Goal: Transaction & Acquisition: Book appointment/travel/reservation

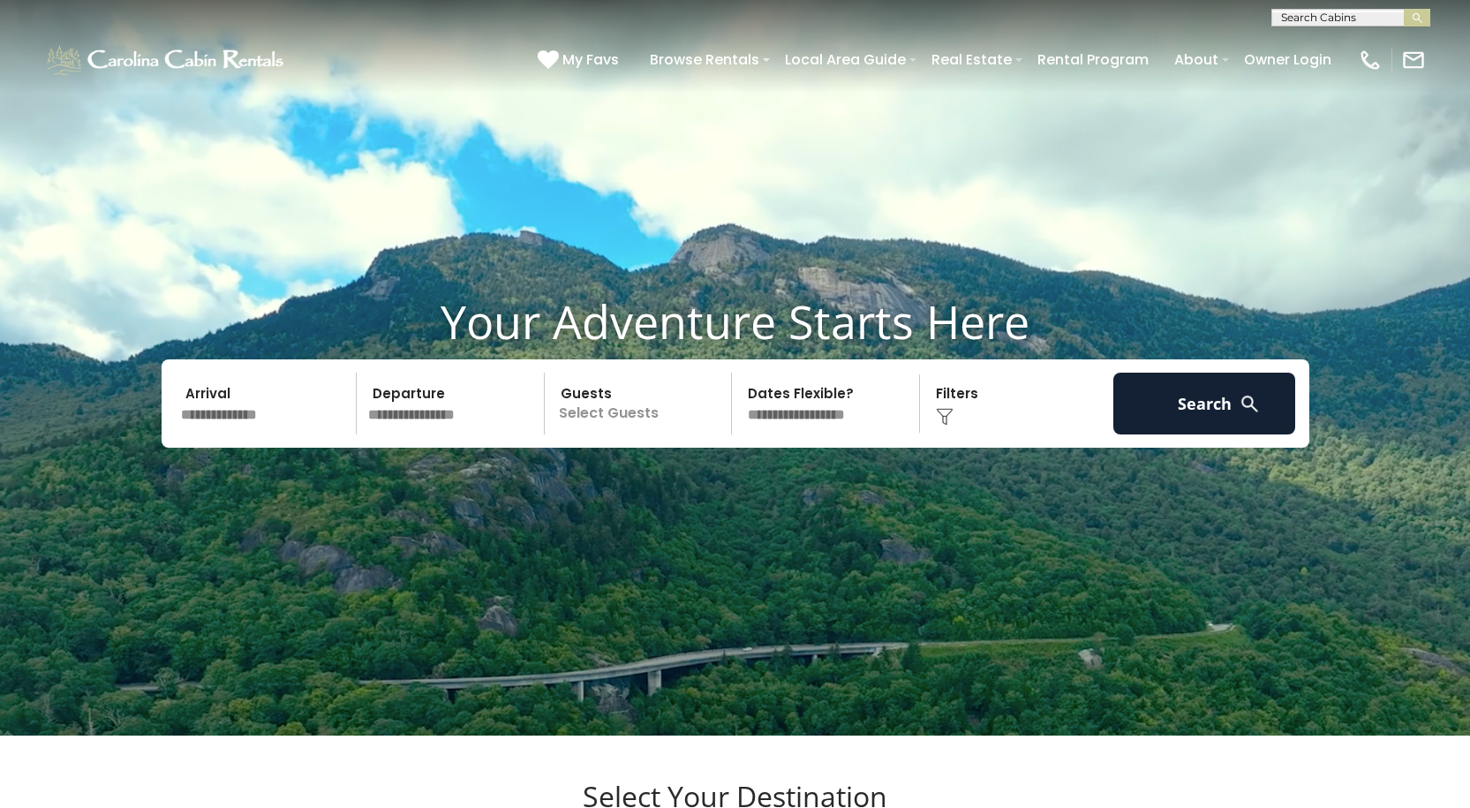
click at [267, 434] on input "text" at bounding box center [266, 403] width 183 height 62
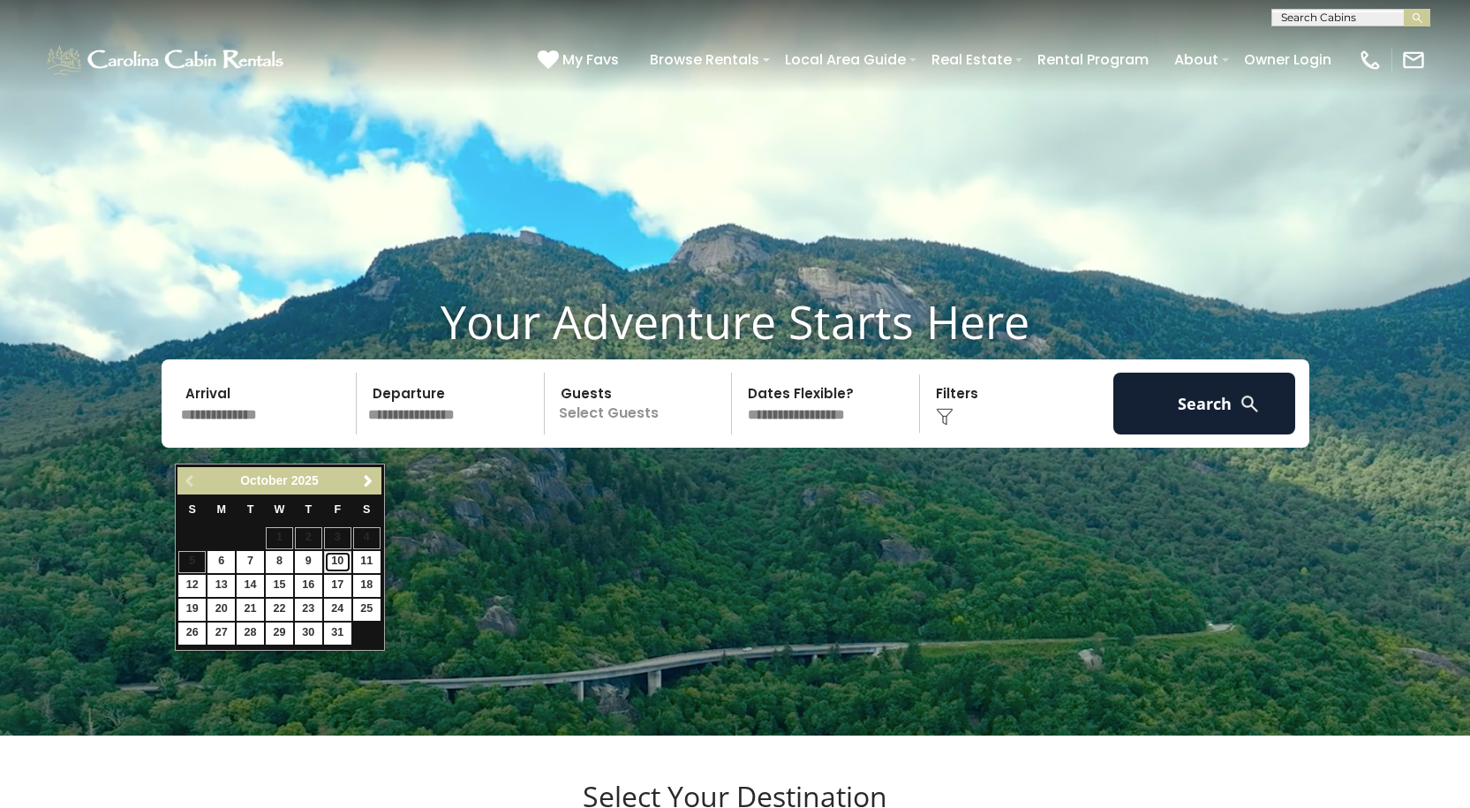
click at [338, 560] on link "10" at bounding box center [337, 562] width 27 height 22
type input "********"
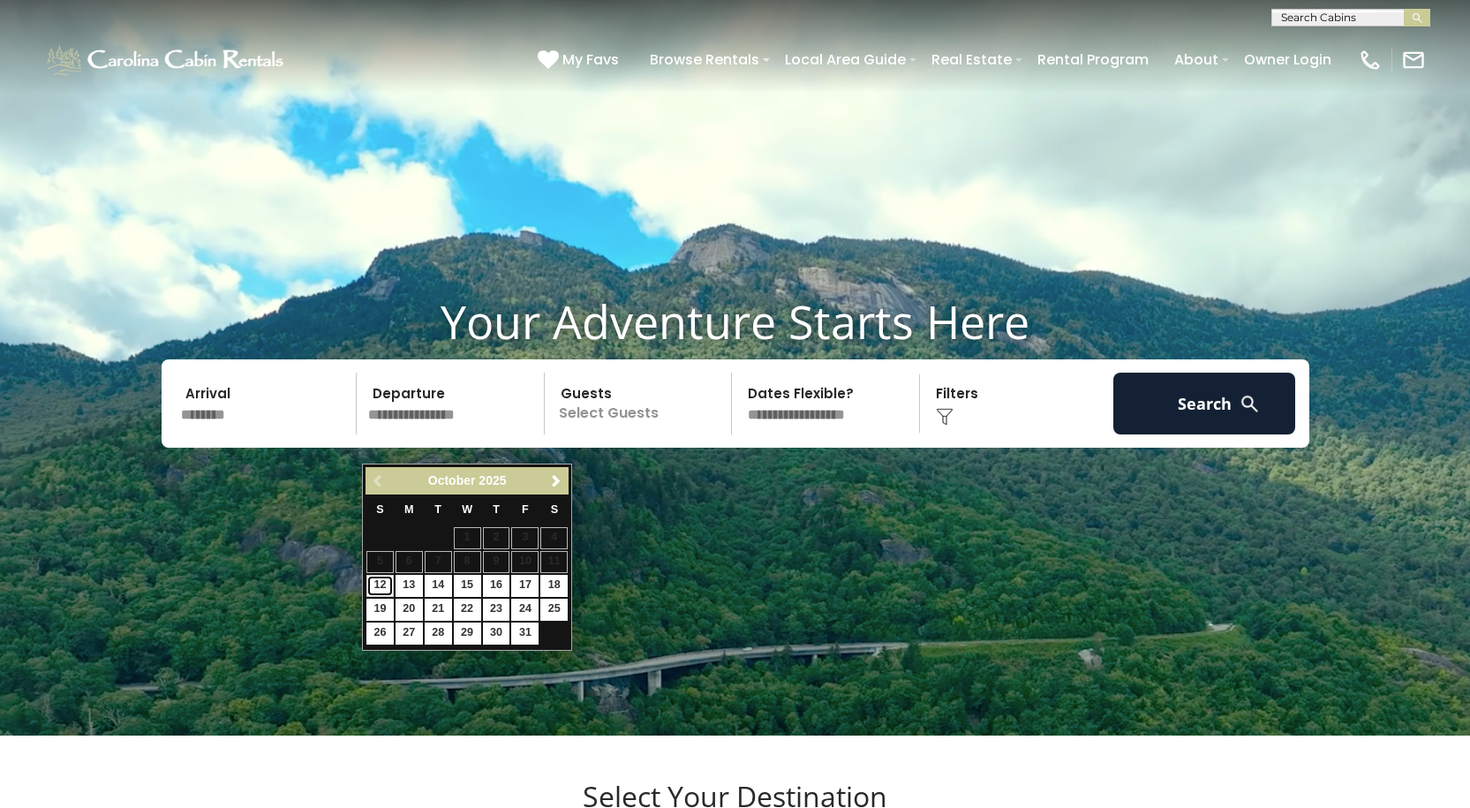
click at [382, 586] on link "12" at bounding box center [379, 586] width 27 height 22
type input "********"
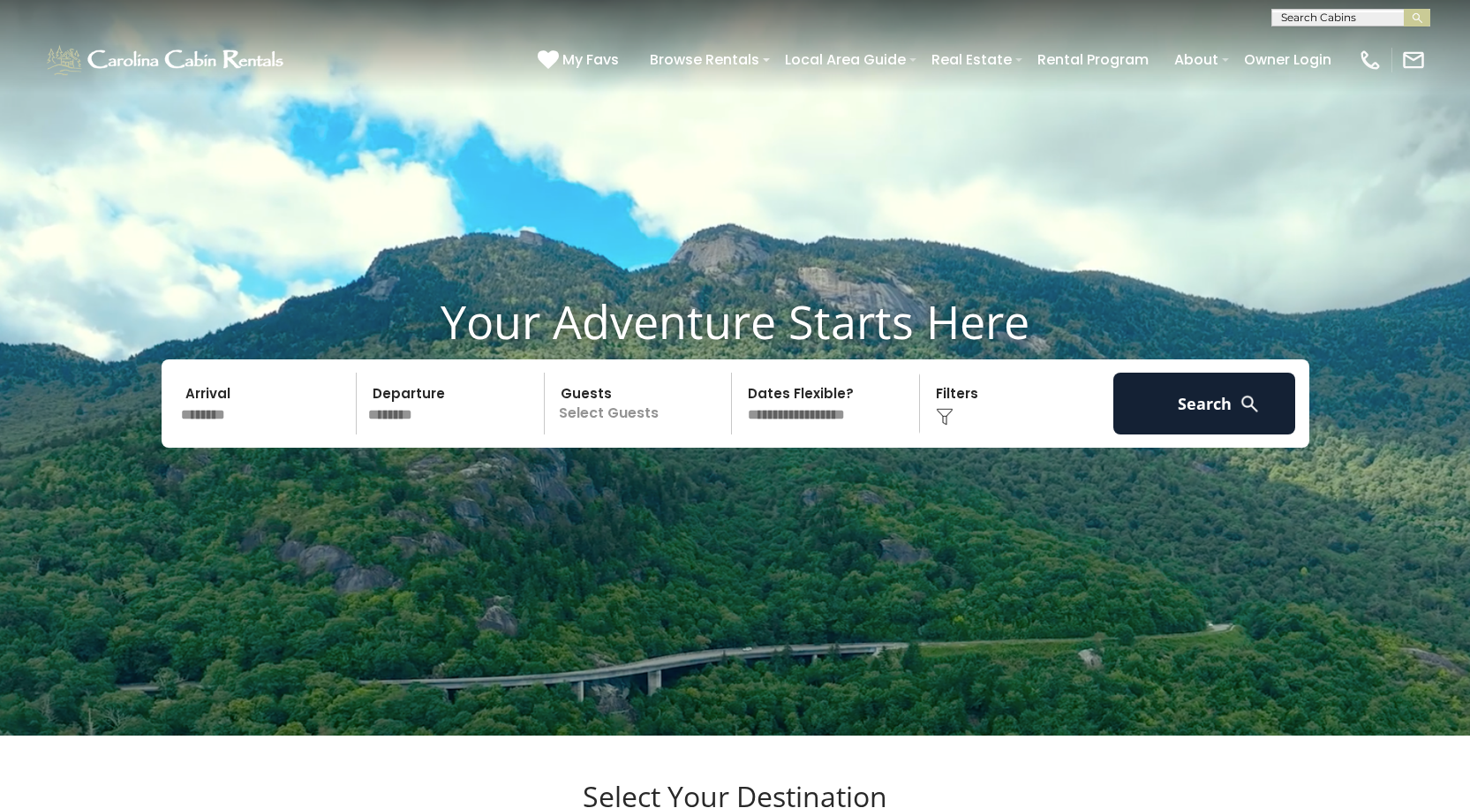
click at [588, 434] on p "Select Guests" at bounding box center [641, 403] width 182 height 62
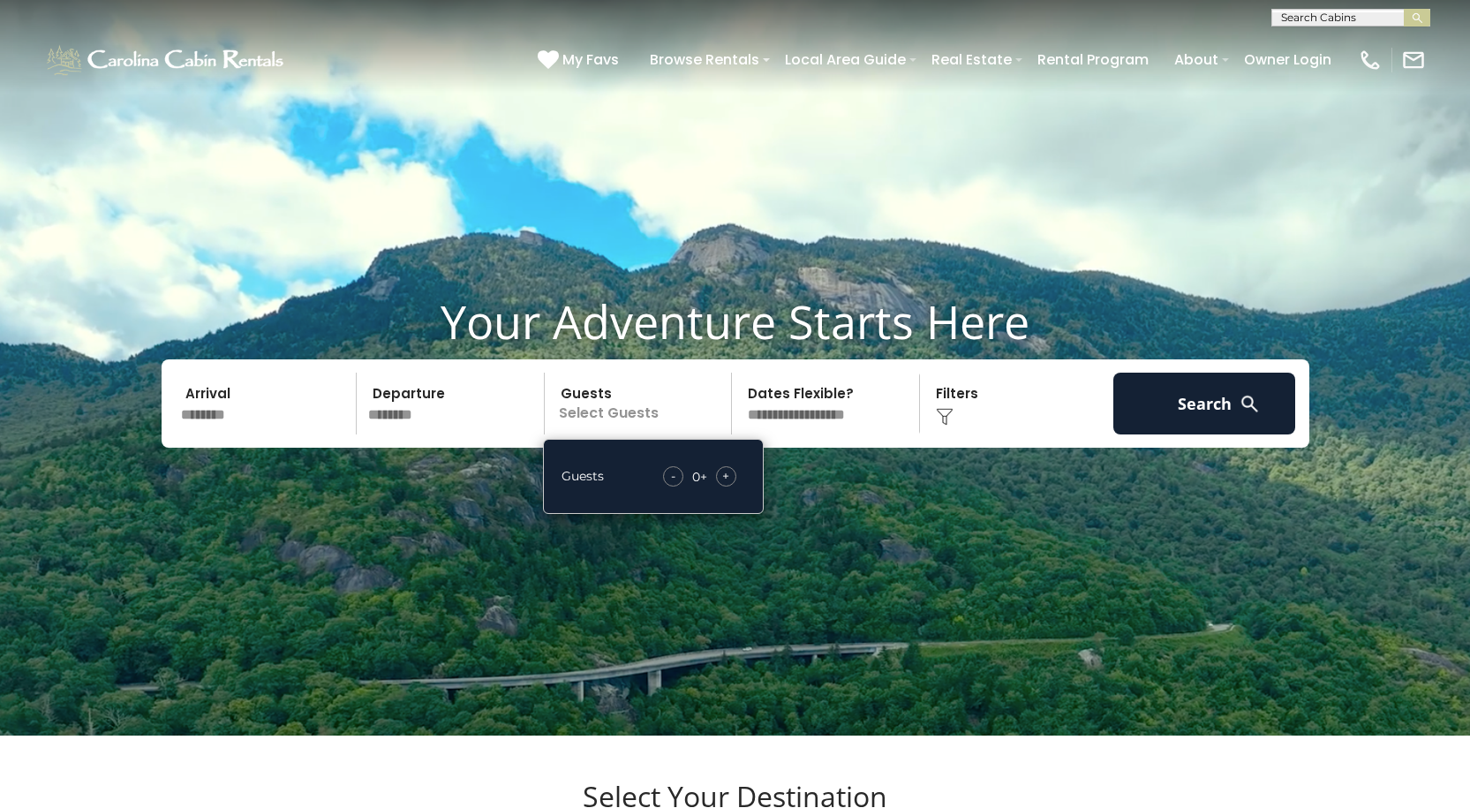
click at [725, 485] on span "+" at bounding box center [725, 476] width 7 height 18
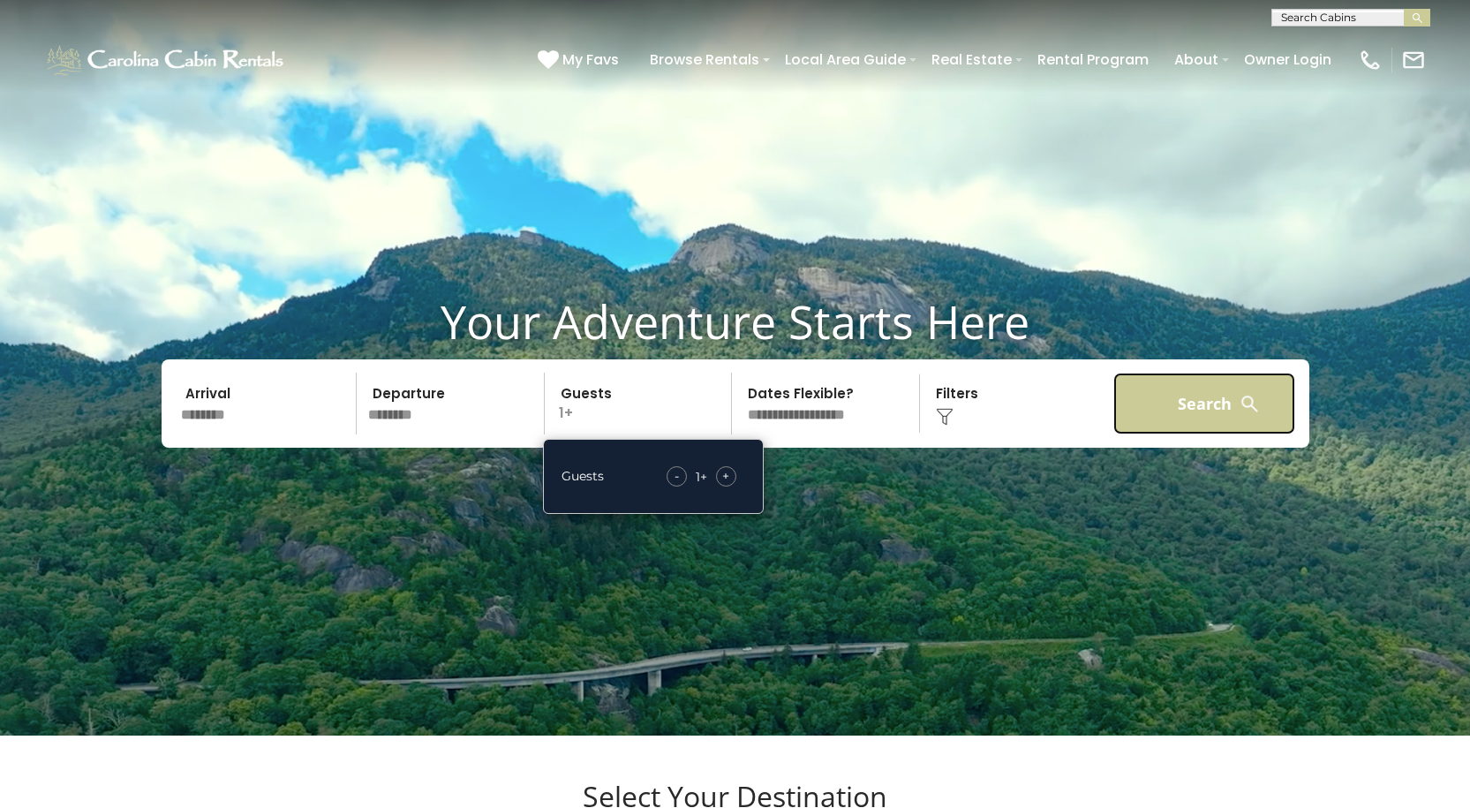
click at [1157, 434] on button "Search" at bounding box center [1204, 403] width 183 height 62
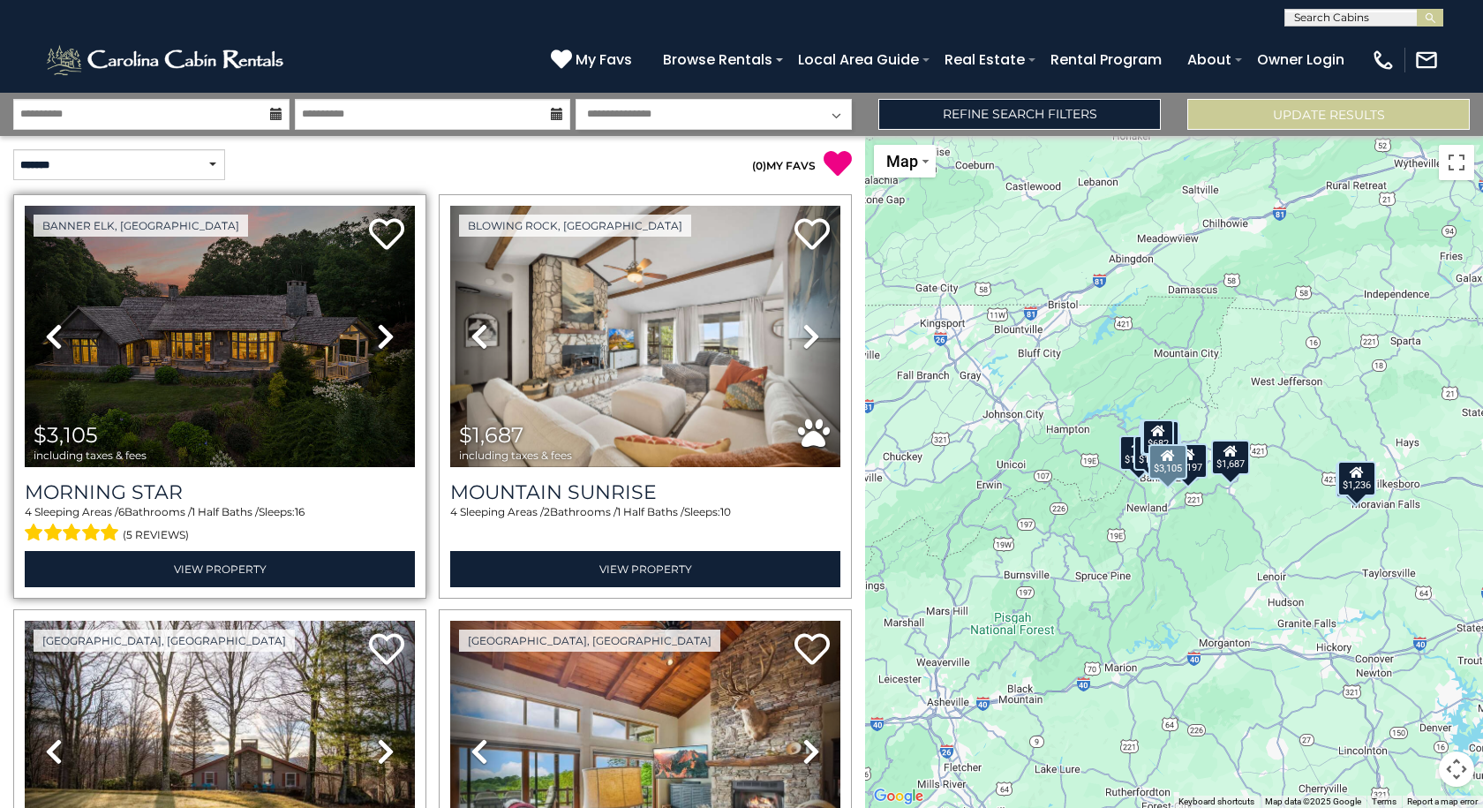
click at [382, 333] on icon at bounding box center [386, 336] width 18 height 28
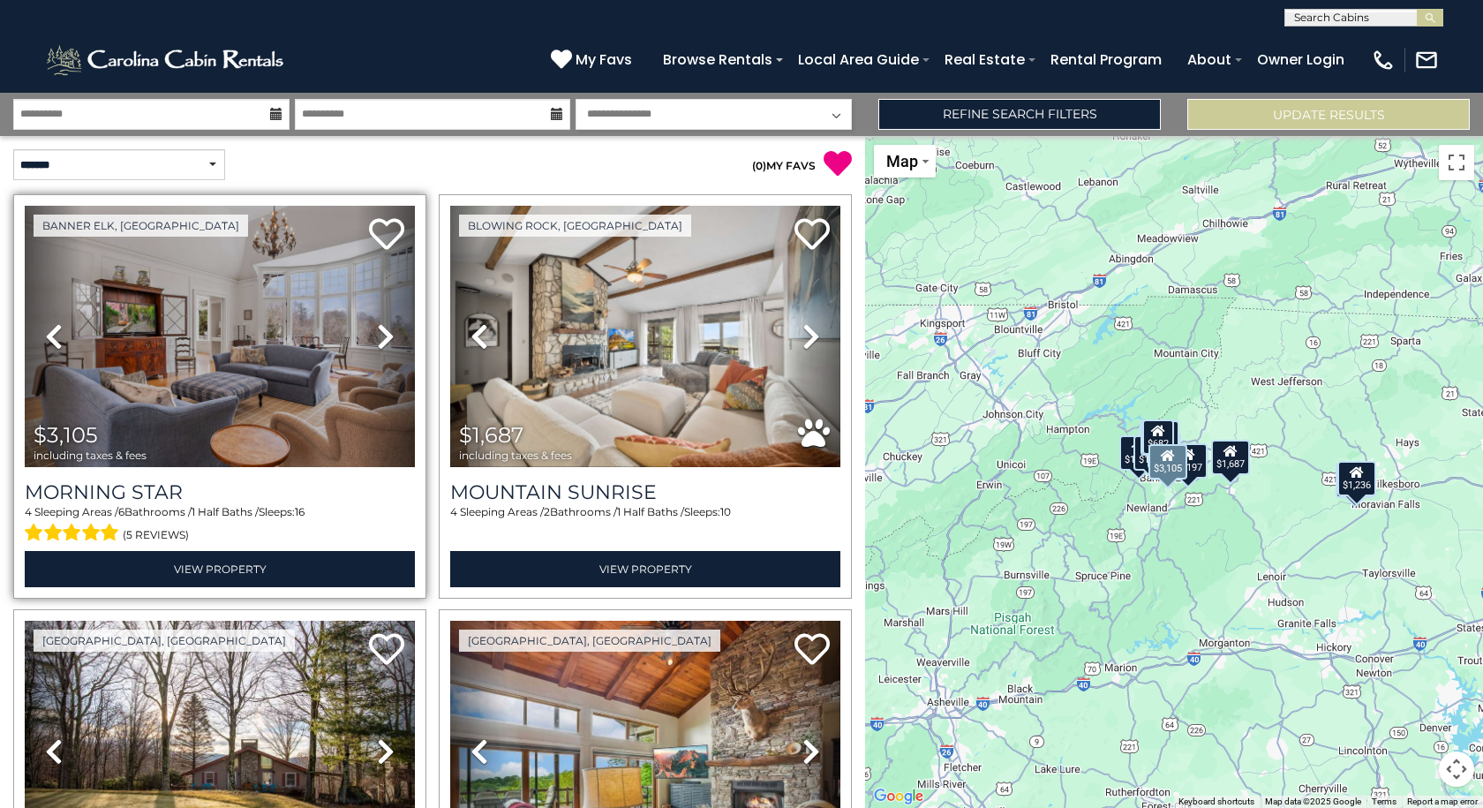
click at [382, 333] on icon at bounding box center [386, 336] width 18 height 28
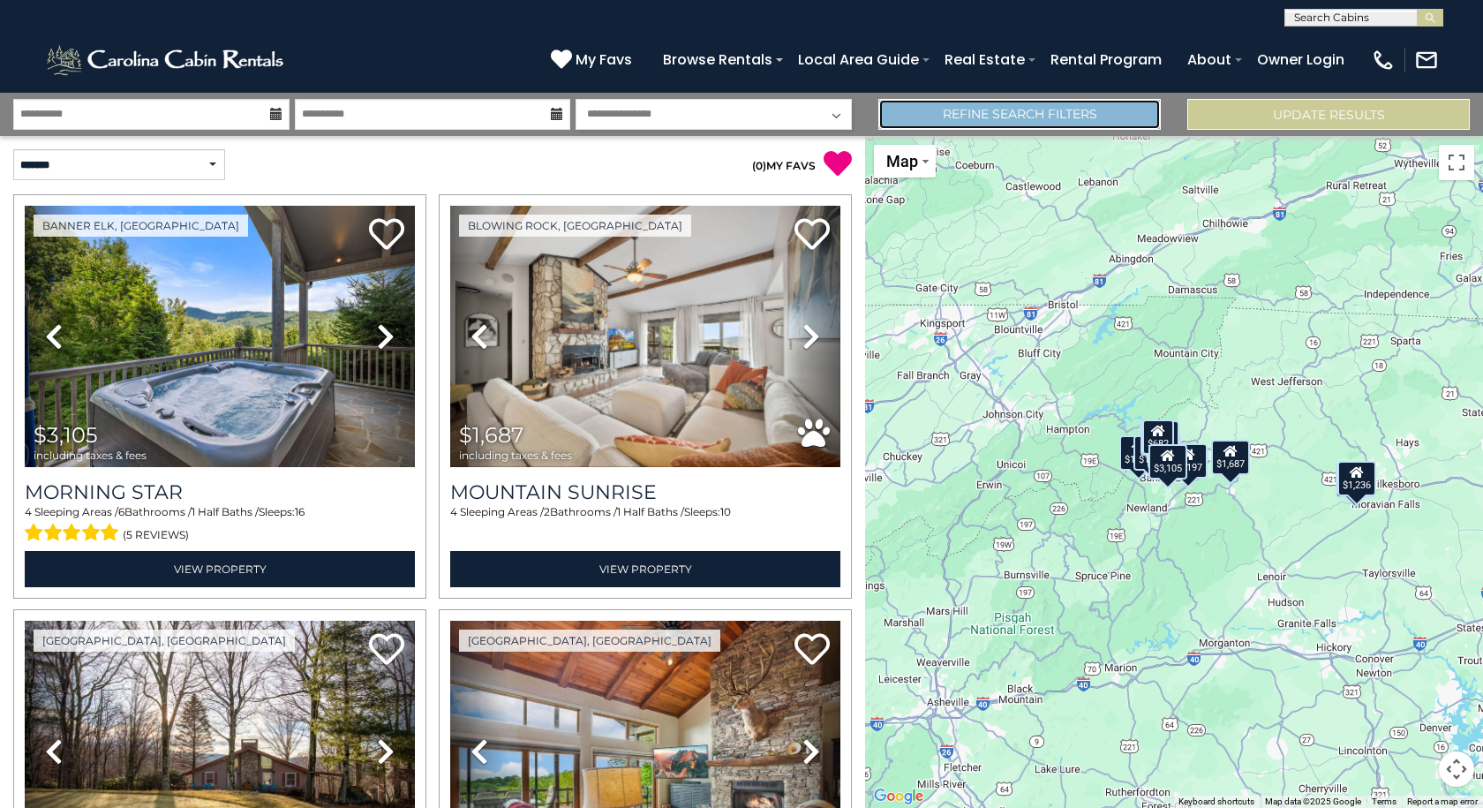
click at [997, 119] on link "Refine Search Filters" at bounding box center [1019, 114] width 282 height 31
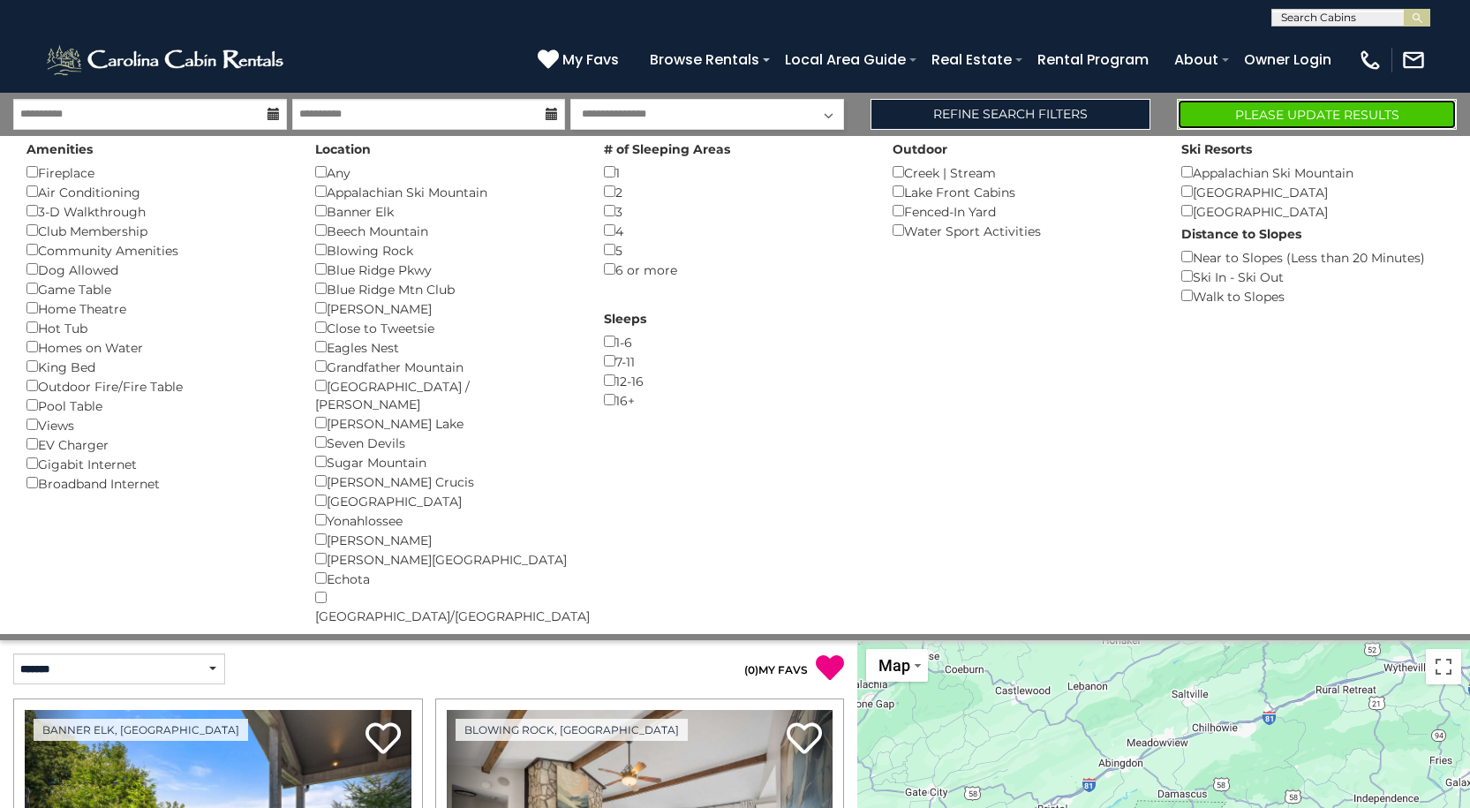
click at [1277, 110] on button "Please Update Results" at bounding box center [1317, 114] width 280 height 31
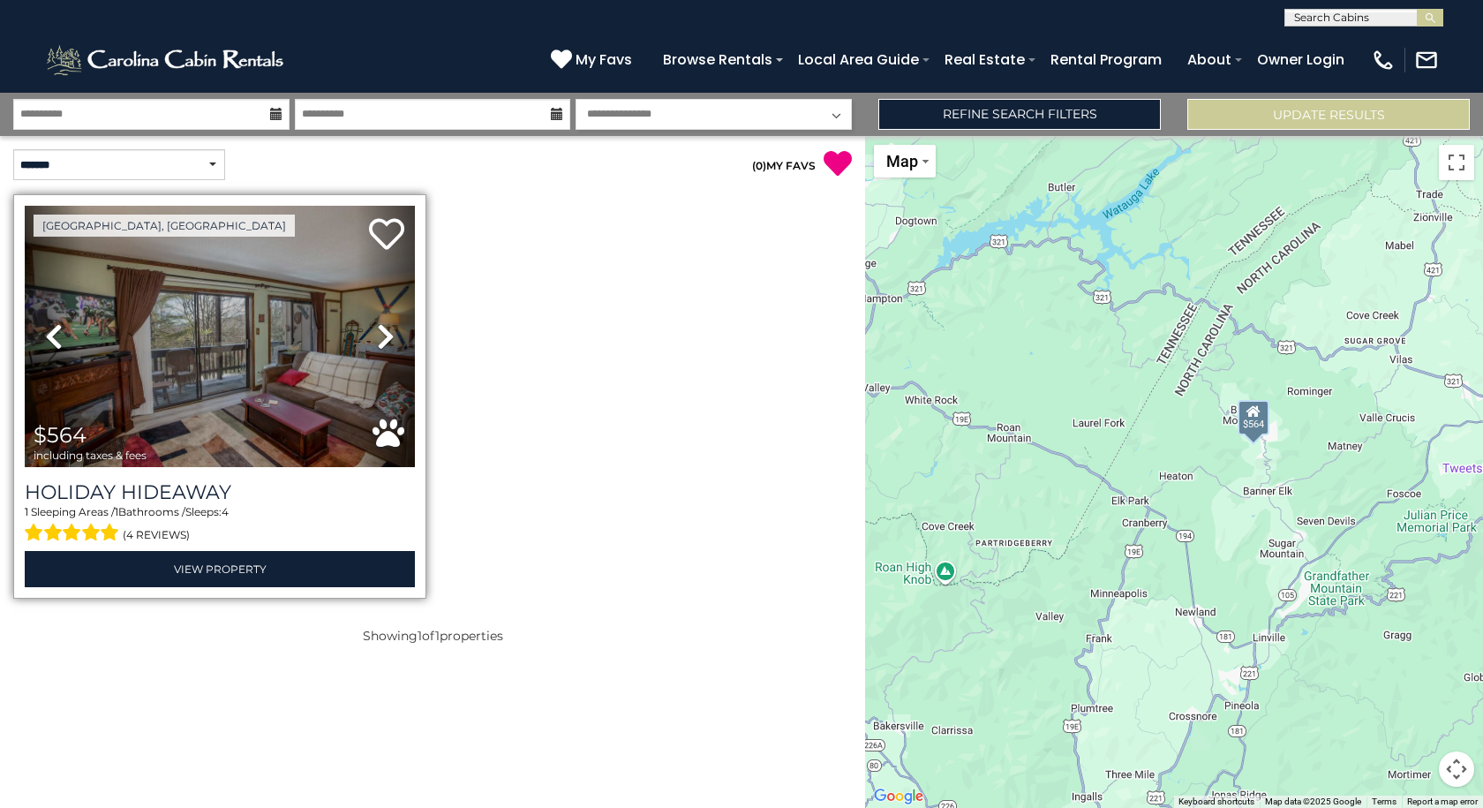
click at [379, 331] on icon at bounding box center [386, 336] width 18 height 28
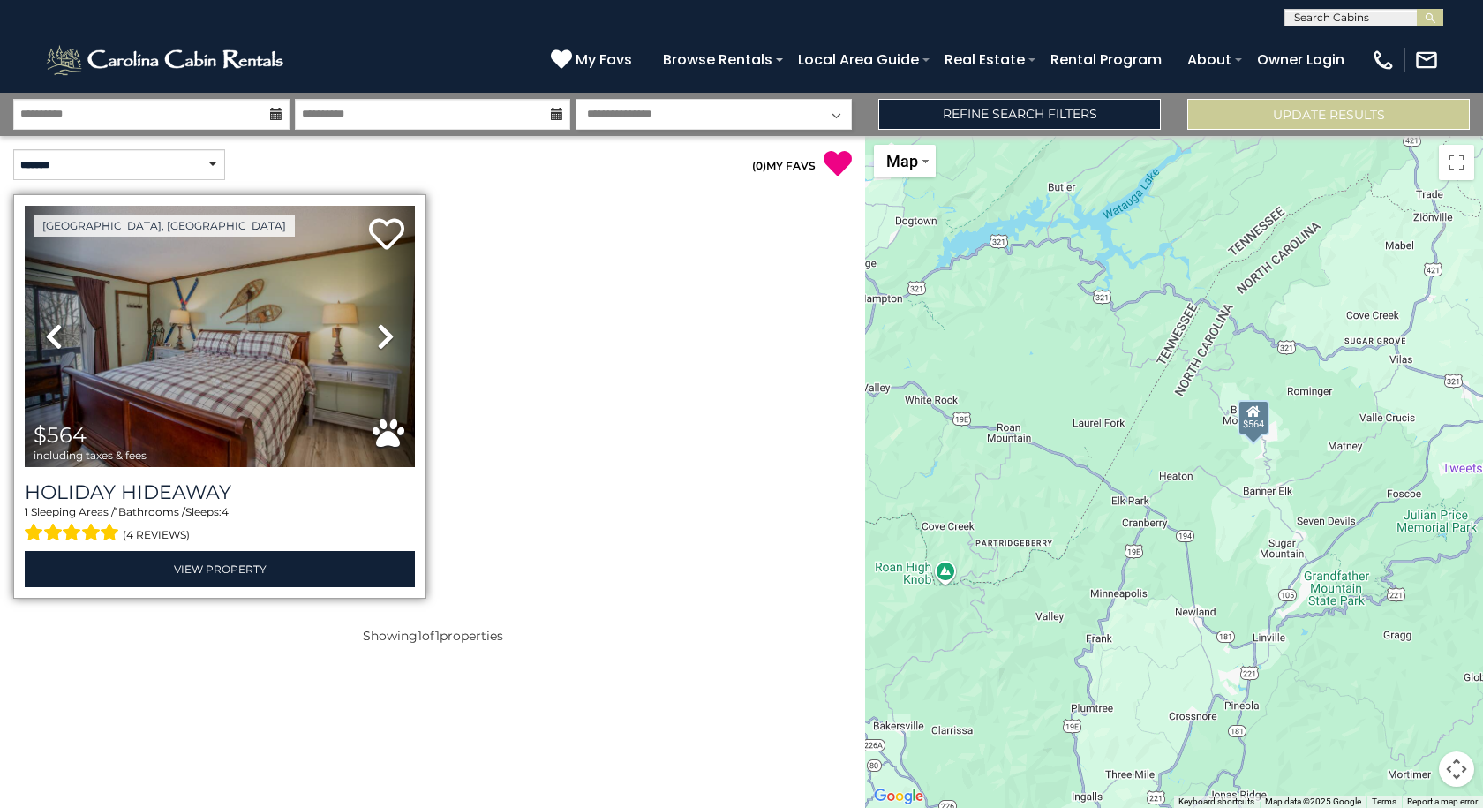
click at [379, 331] on icon at bounding box center [386, 336] width 18 height 28
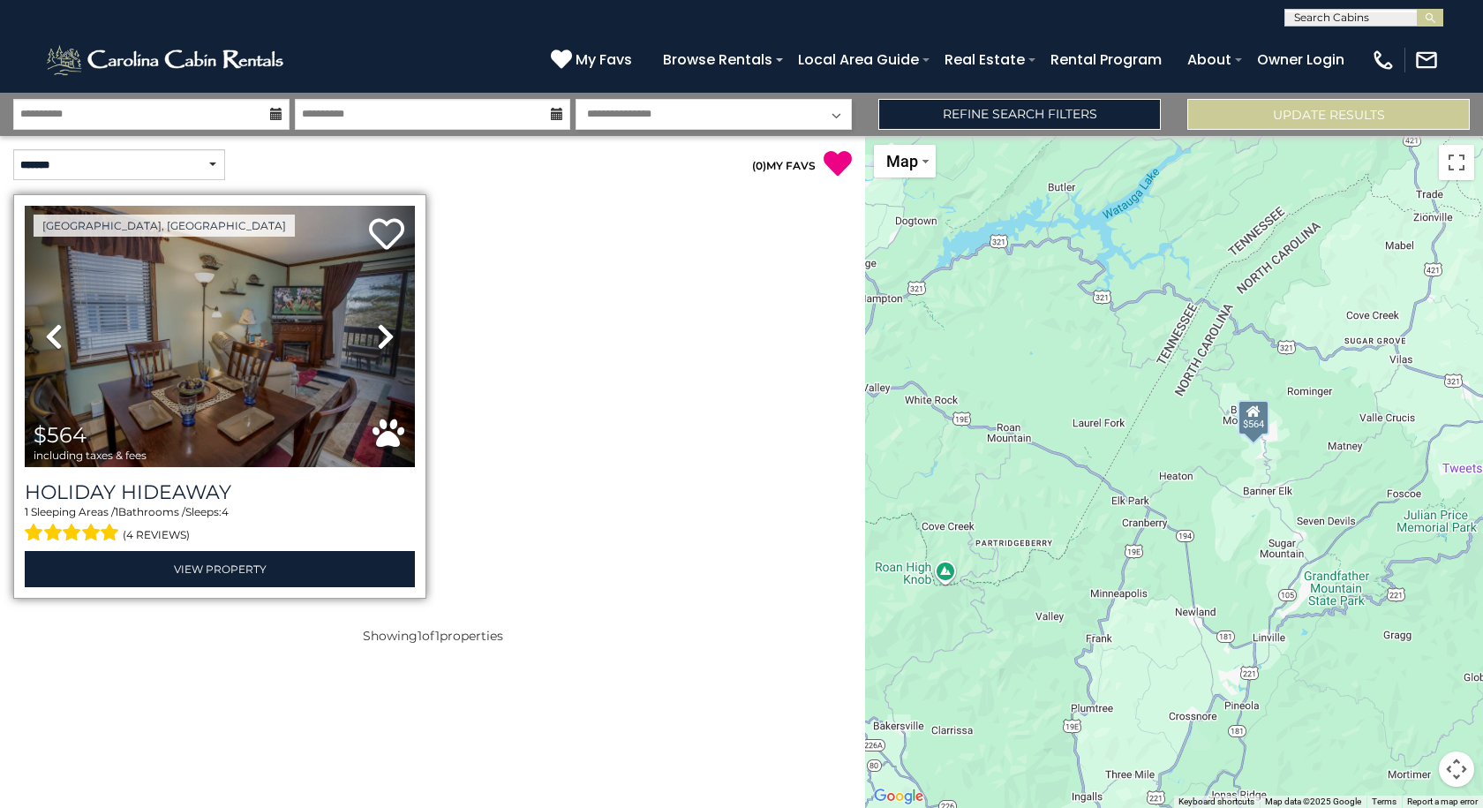
click at [379, 331] on icon at bounding box center [386, 336] width 18 height 28
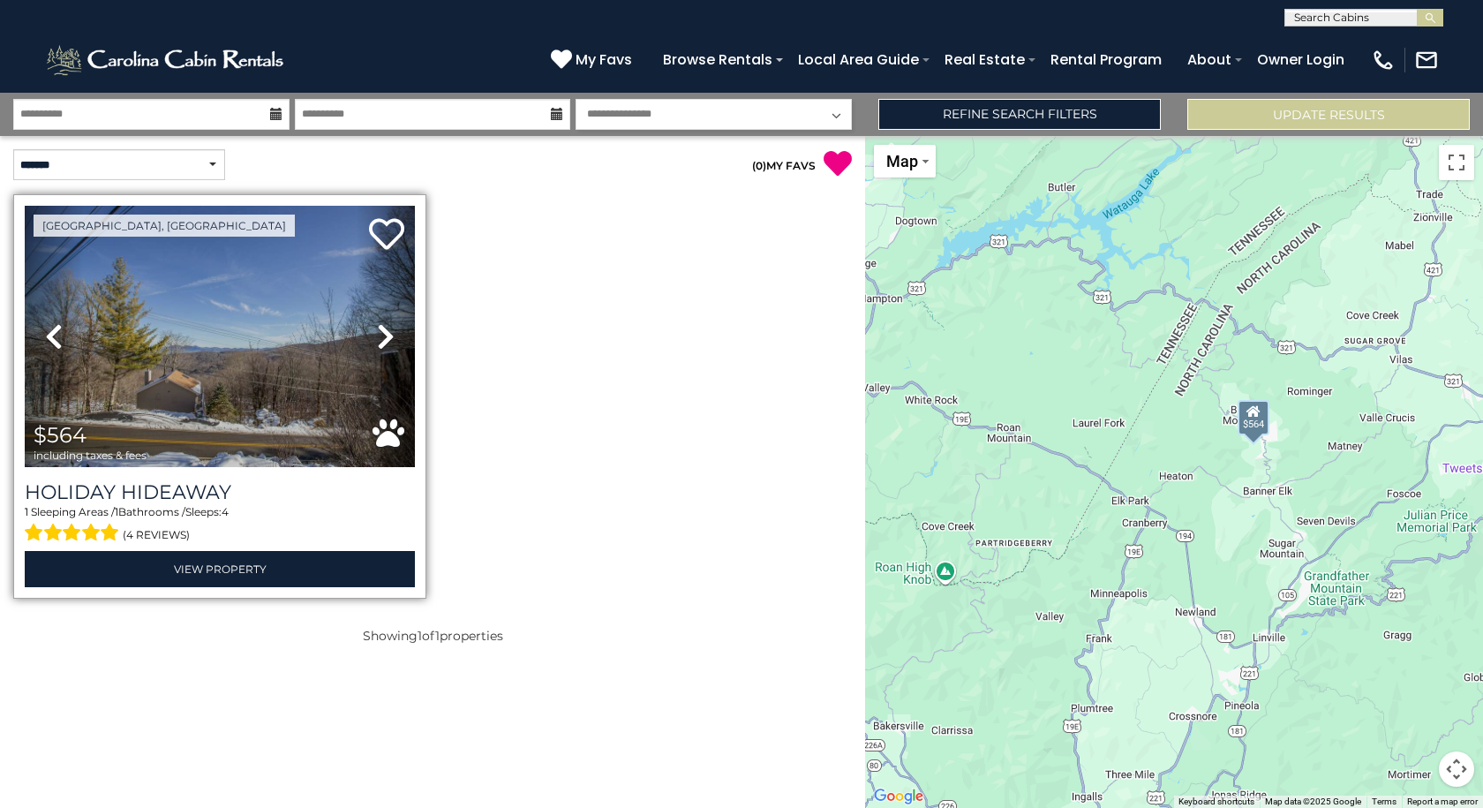
click at [379, 331] on icon at bounding box center [386, 336] width 18 height 28
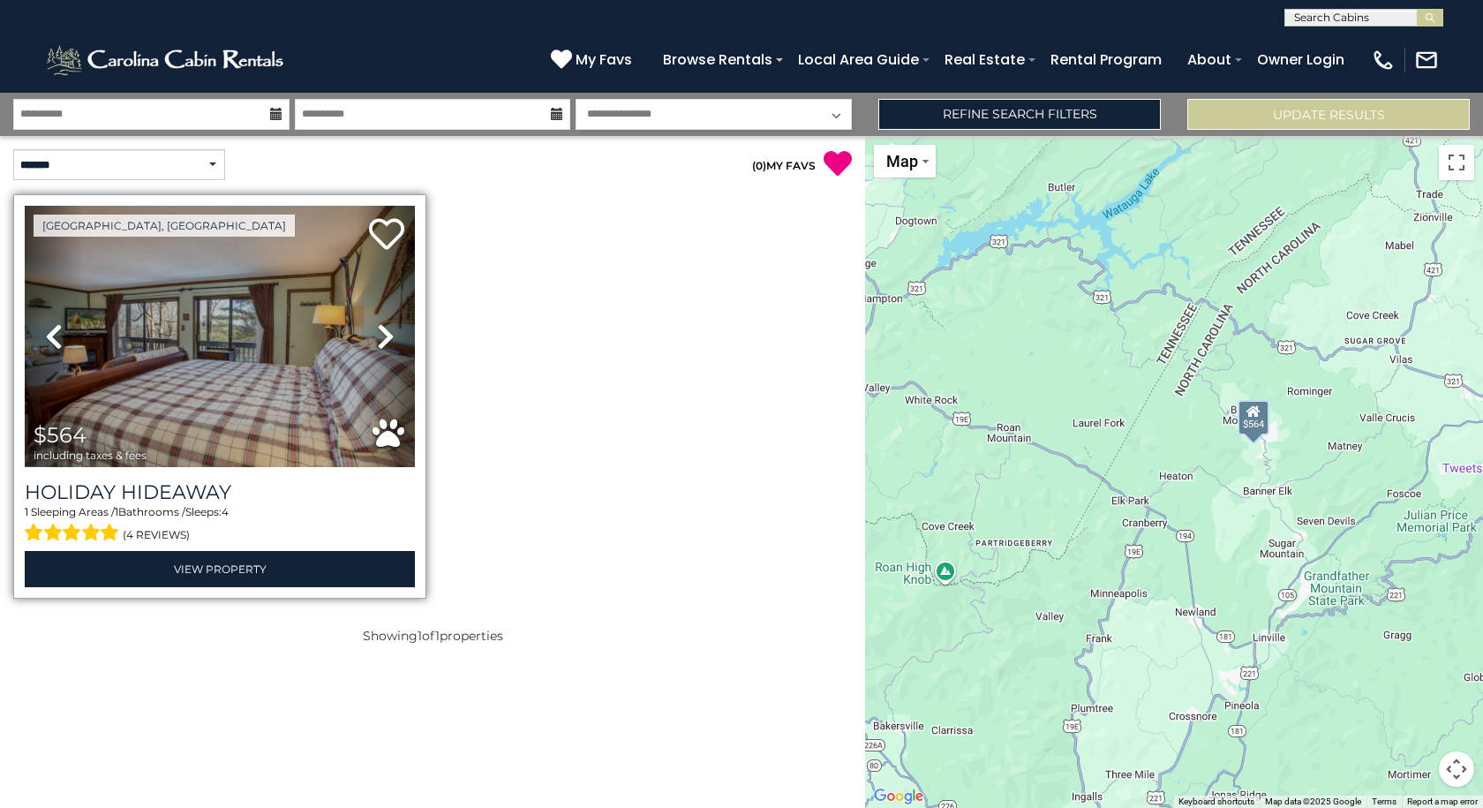
click at [379, 331] on icon at bounding box center [386, 336] width 18 height 28
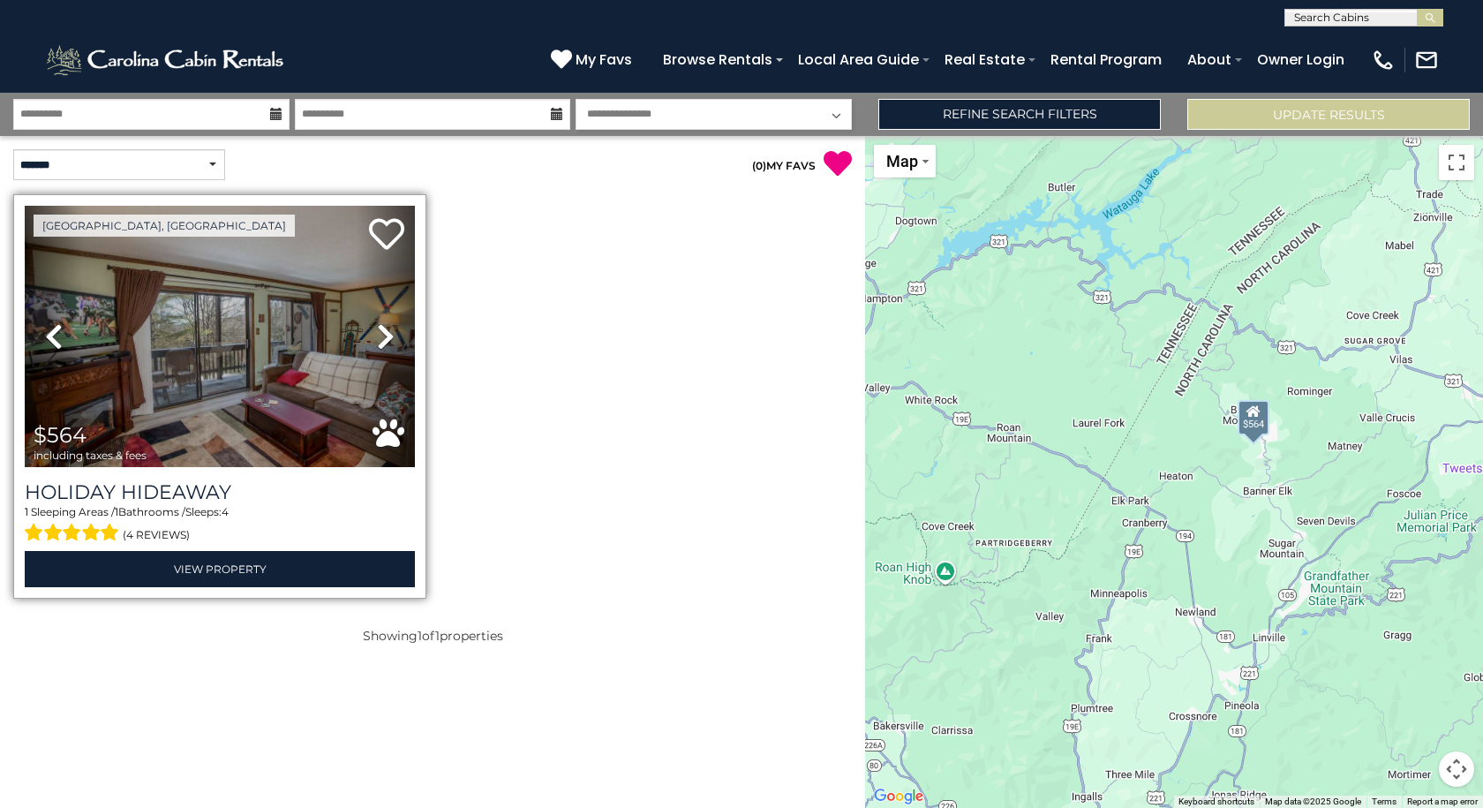
click at [379, 331] on icon at bounding box center [386, 336] width 18 height 28
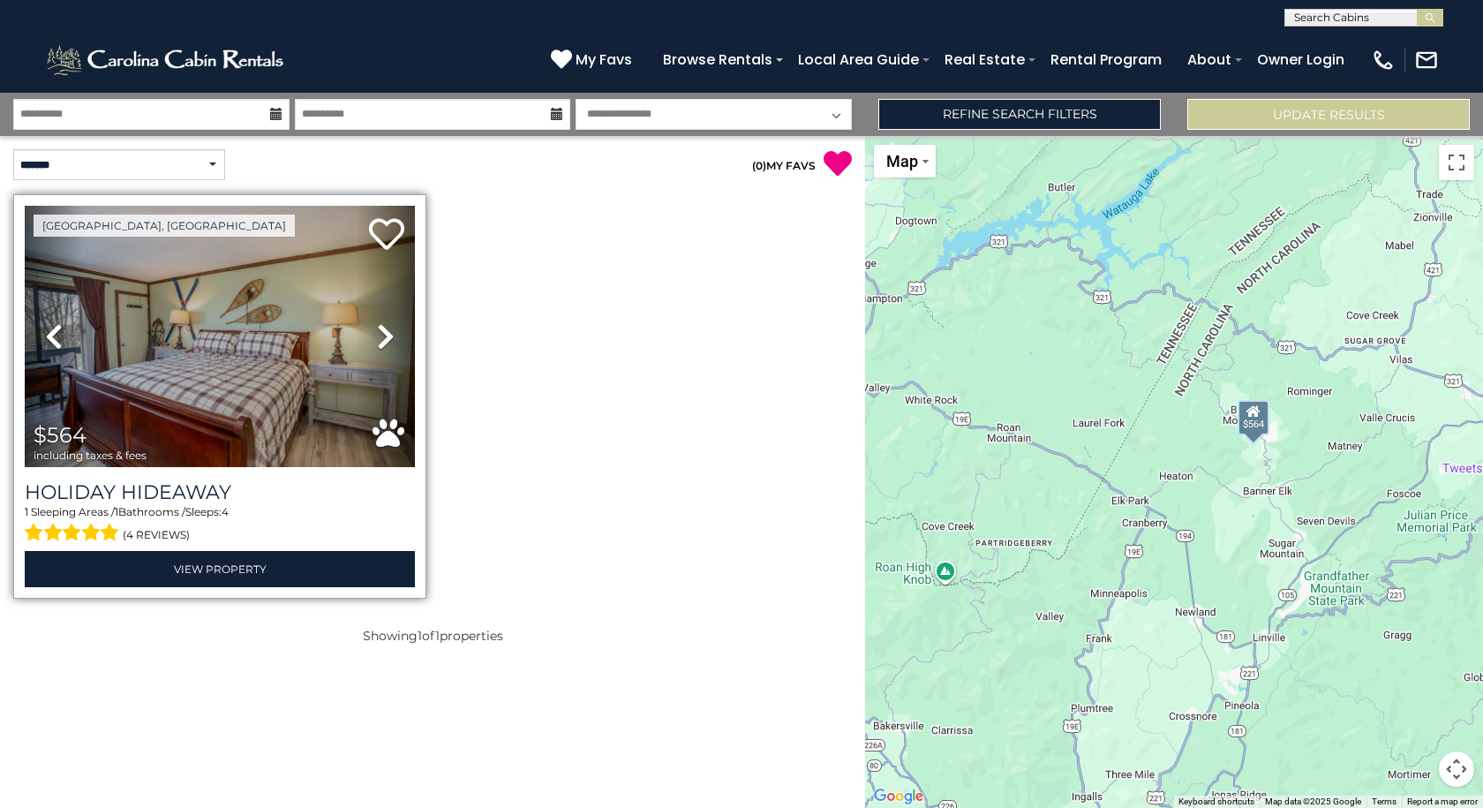
click at [379, 331] on icon at bounding box center [386, 336] width 18 height 28
